Goal: Information Seeking & Learning: Check status

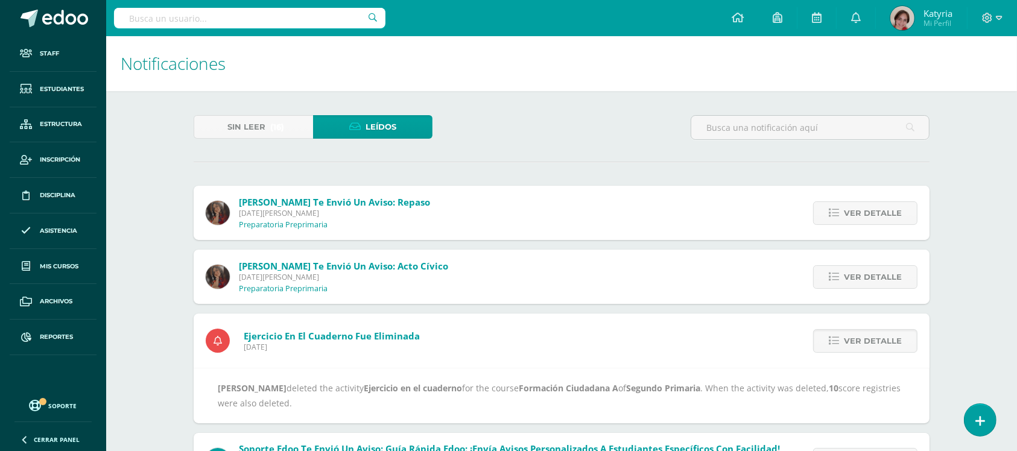
click at [163, 14] on input "text" at bounding box center [250, 18] width 272 height 21
type input "diego"
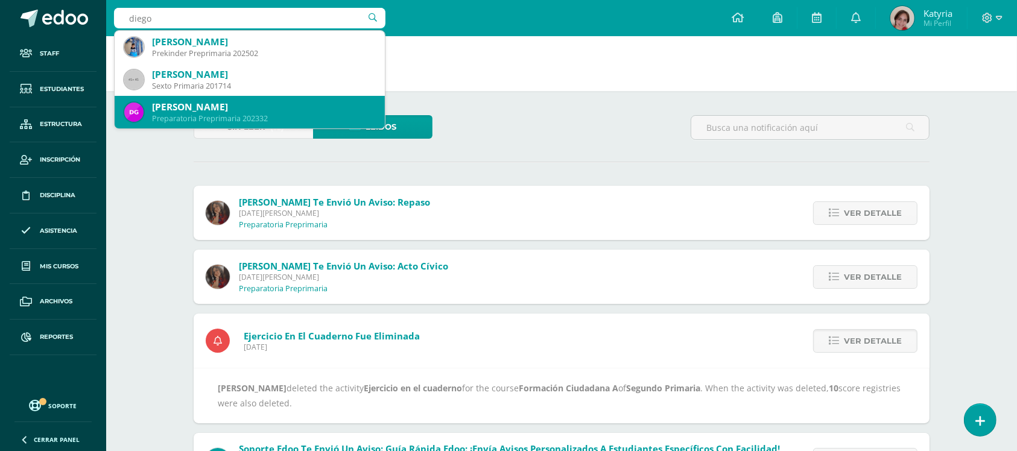
click at [219, 109] on div "[PERSON_NAME]" at bounding box center [263, 107] width 223 height 13
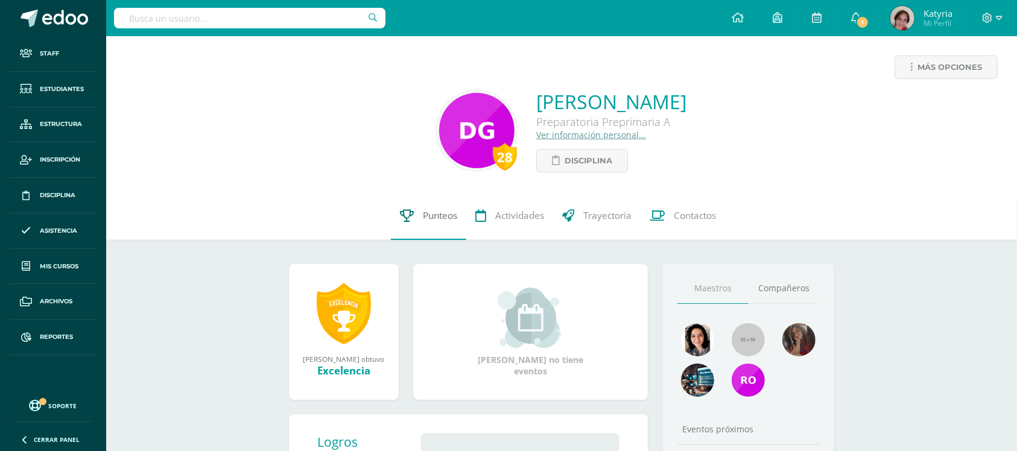
click at [431, 223] on link "Punteos" at bounding box center [428, 216] width 75 height 48
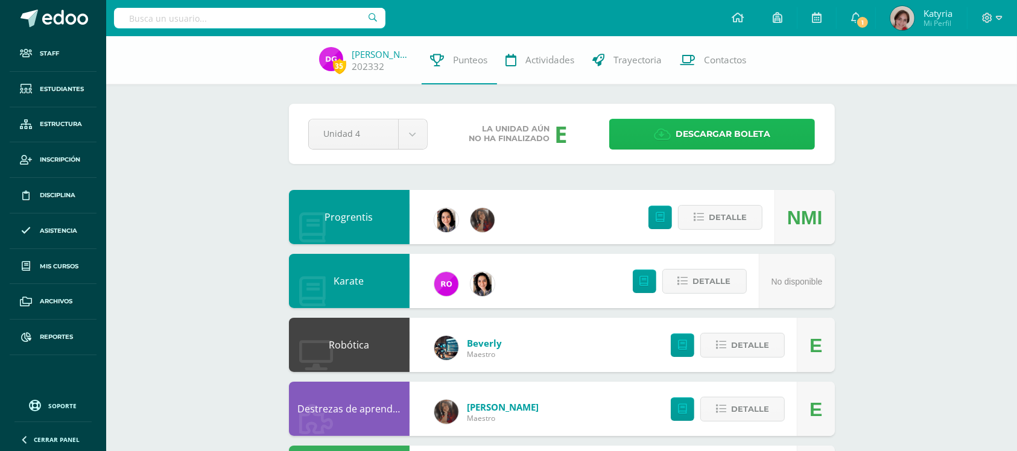
click at [731, 126] on span "Descargar boleta" at bounding box center [723, 134] width 95 height 30
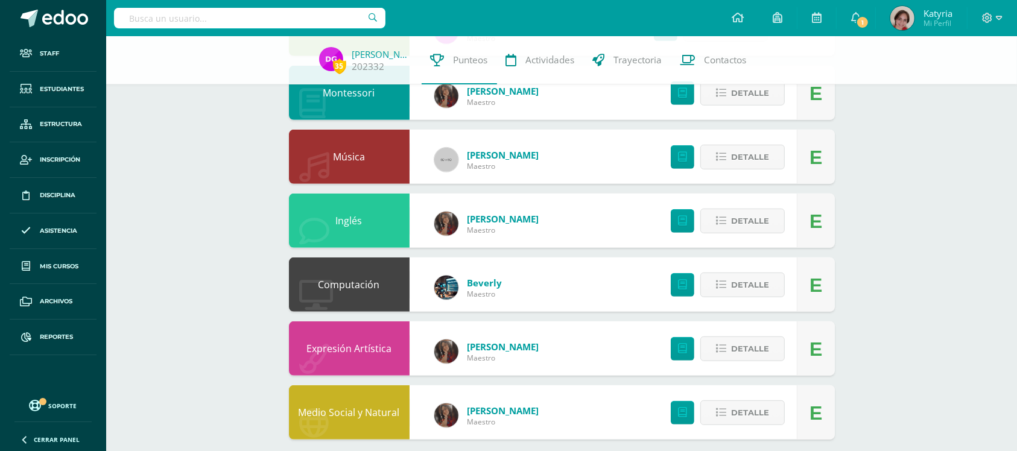
scroll to position [520, 0]
